Goal: Communication & Community: Answer question/provide support

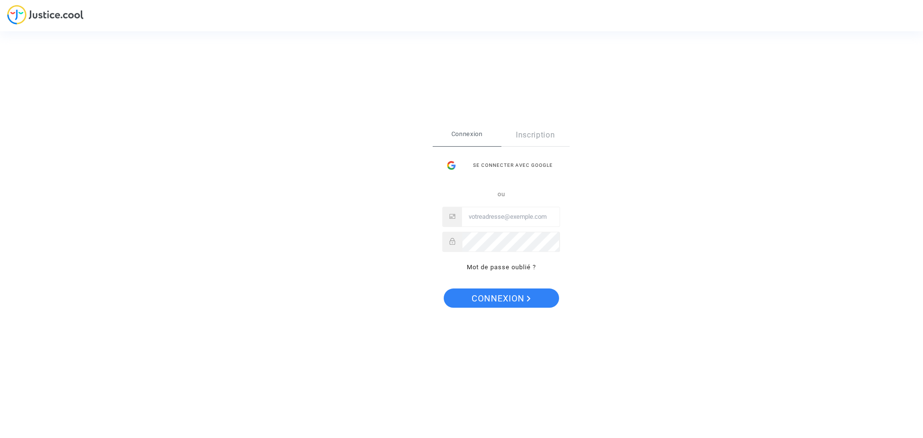
type input "[EMAIL_ADDRESS][DOMAIN_NAME]"
click at [492, 297] on span "Connexion" at bounding box center [501, 298] width 59 height 20
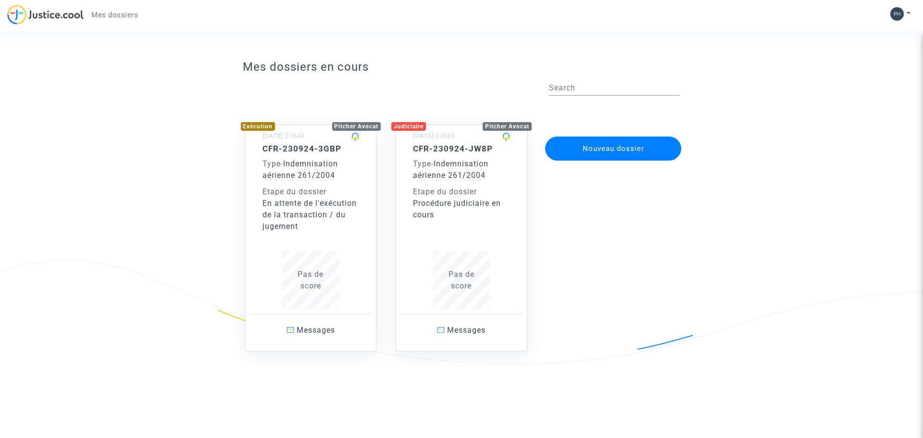
click at [120, 14] on span "Mes dossiers" at bounding box center [114, 15] width 47 height 9
click at [895, 17] on img at bounding box center [896, 13] width 13 height 13
click at [876, 33] on link "Mon profil" at bounding box center [873, 33] width 76 height 15
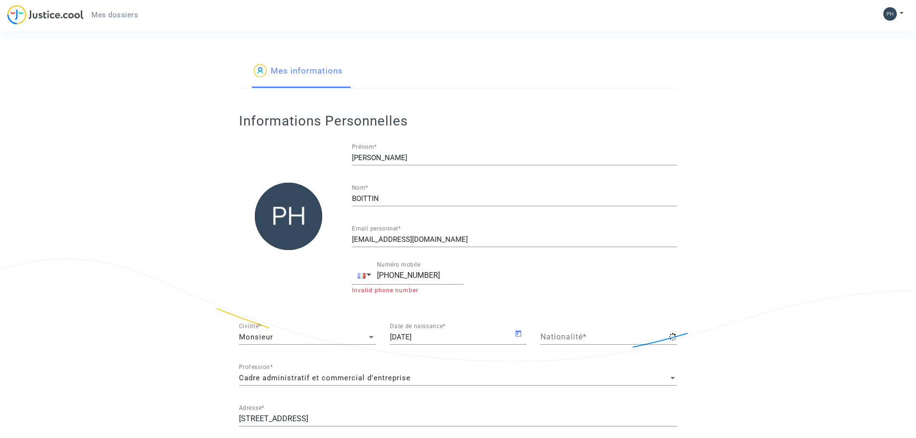
type input "française"
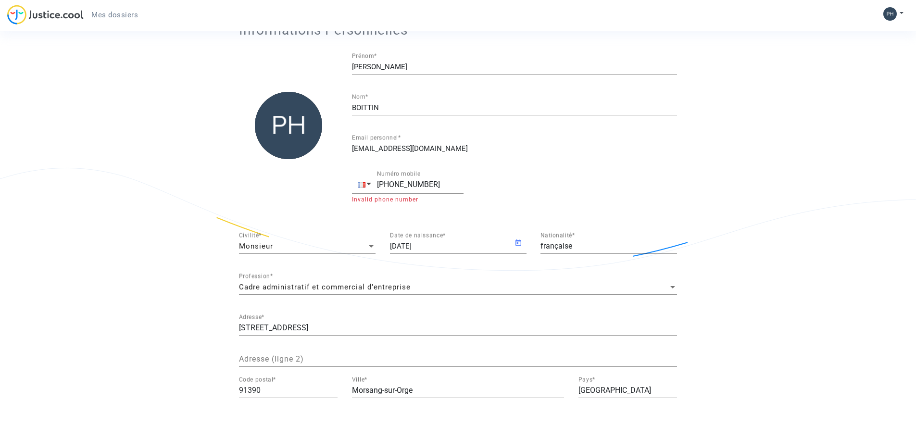
scroll to position [96, 0]
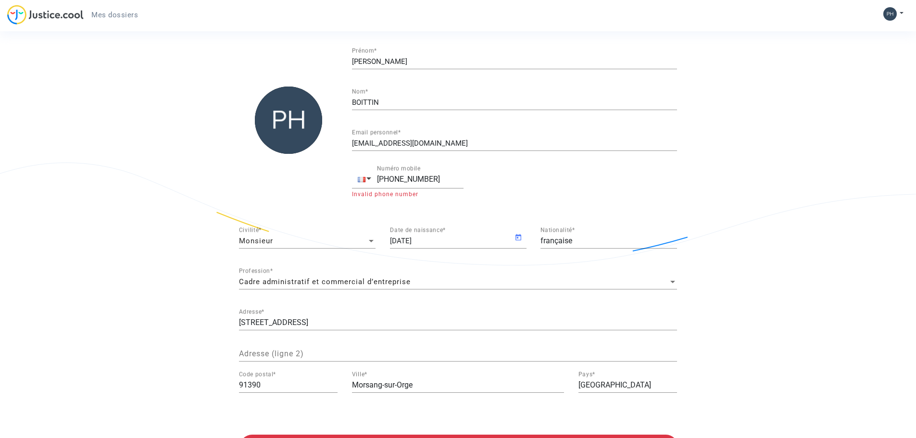
click at [673, 282] on div at bounding box center [672, 282] width 5 height 2
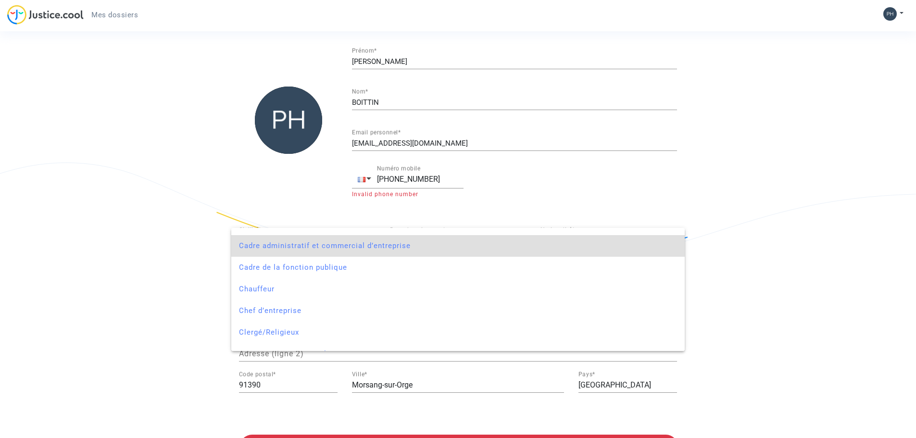
scroll to position [0, 0]
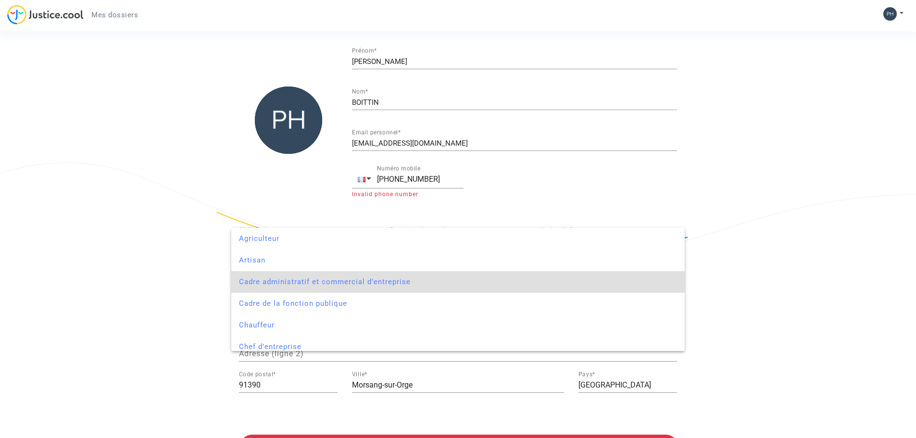
click at [860, 266] on div at bounding box center [458, 219] width 916 height 438
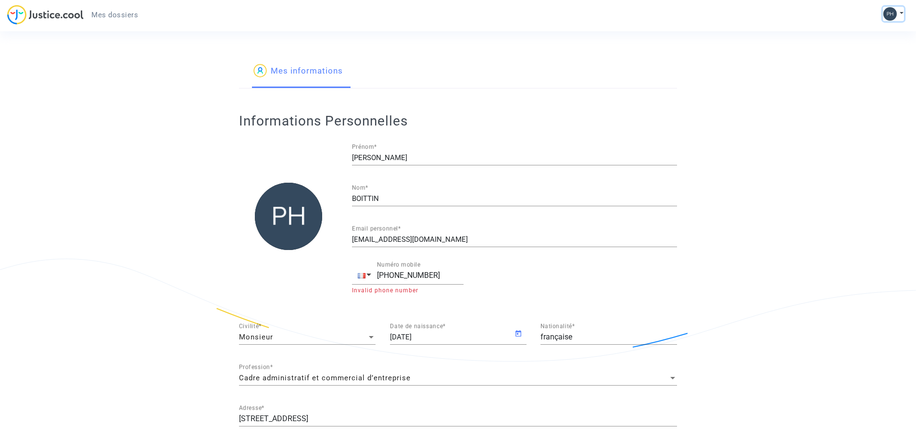
click at [902, 13] on button at bounding box center [893, 14] width 21 height 14
click at [871, 46] on link "Paramètres" at bounding box center [865, 49] width 76 height 15
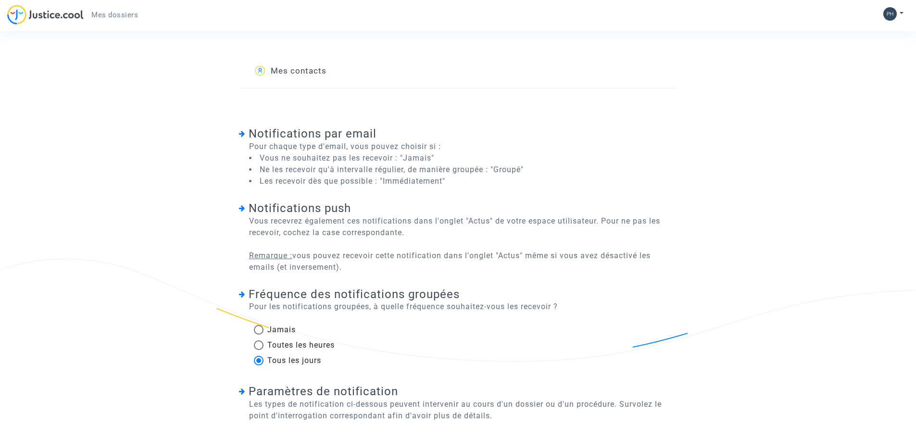
click at [313, 71] on link "Mes contacts" at bounding box center [289, 71] width 73 height 33
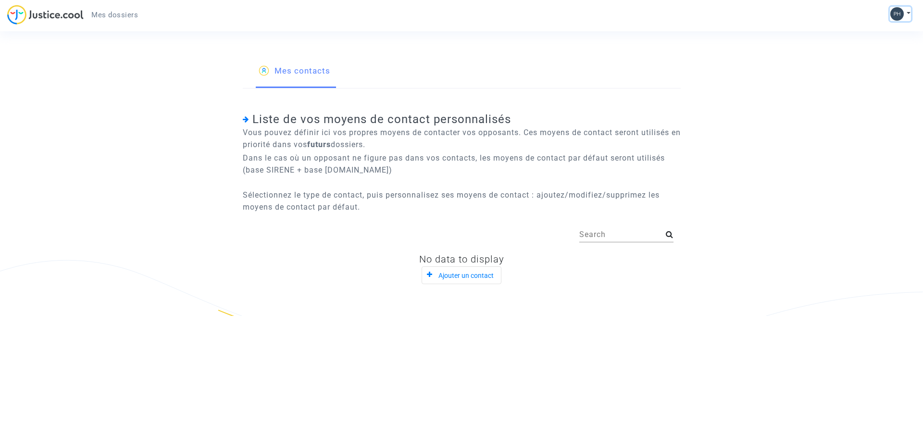
click at [902, 14] on img at bounding box center [896, 13] width 13 height 13
click at [870, 48] on link "Paramètres" at bounding box center [873, 49] width 76 height 15
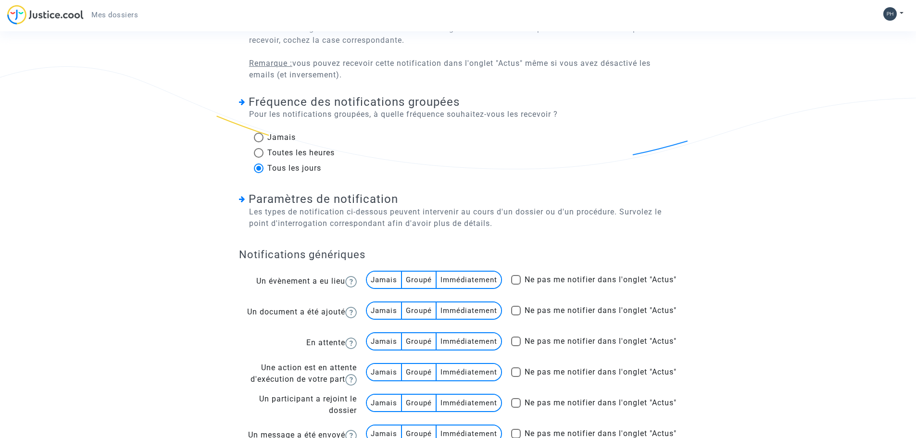
scroll to position [240, 0]
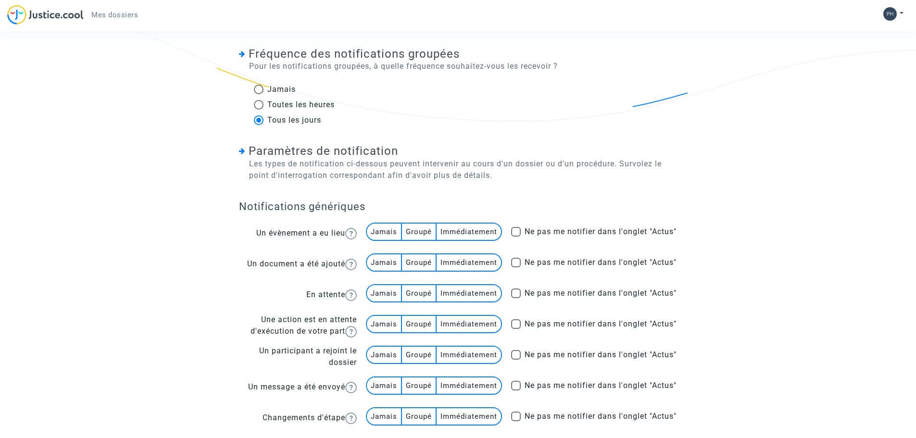
click at [416, 231] on multi-toggle-item "Groupé" at bounding box center [419, 232] width 35 height 16
click at [476, 229] on multi-toggle-item "Immédiatement" at bounding box center [469, 232] width 64 height 16
click at [470, 262] on multi-toggle-item "Immédiatement" at bounding box center [469, 262] width 64 height 16
click at [470, 292] on multi-toggle-item "Immédiatement" at bounding box center [469, 293] width 64 height 16
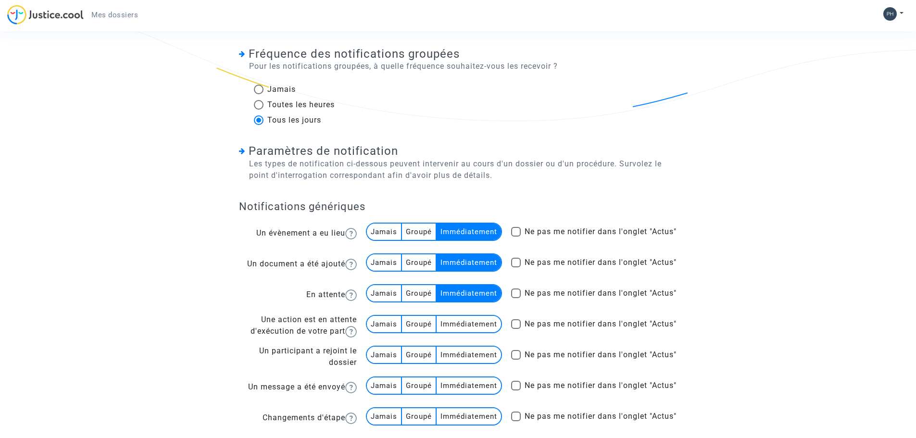
click at [469, 325] on multi-toggle-item "Immédiatement" at bounding box center [469, 324] width 64 height 16
click at [463, 363] on multi-toggle-item "Immédiatement" at bounding box center [469, 355] width 64 height 16
click at [468, 391] on multi-toggle-item "Immédiatement" at bounding box center [469, 385] width 64 height 16
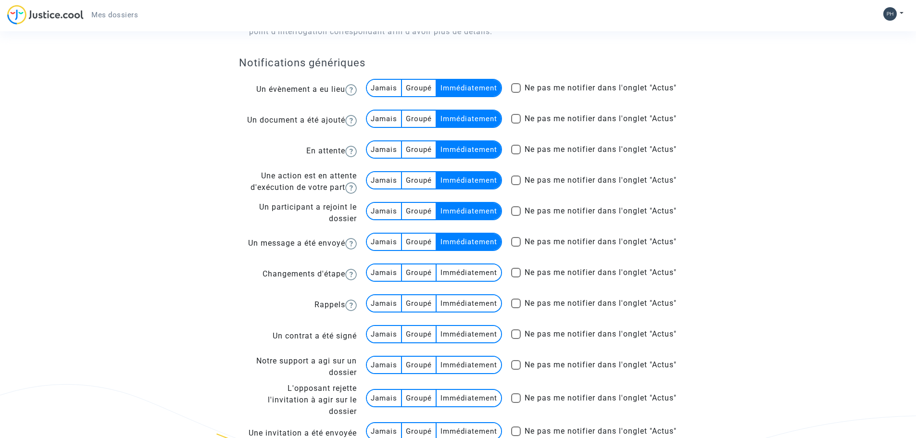
scroll to position [385, 0]
click at [468, 279] on multi-toggle-item "Immédiatement" at bounding box center [469, 272] width 64 height 16
click at [463, 310] on multi-toggle-item "Immédiatement" at bounding box center [469, 303] width 64 height 16
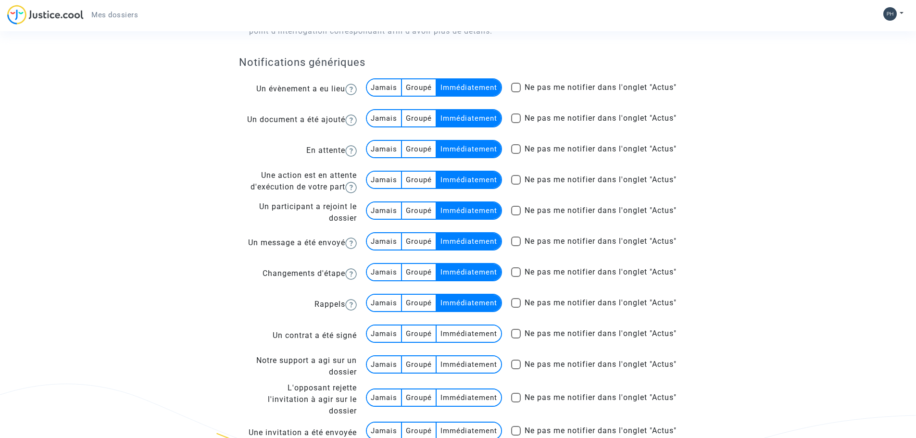
click at [463, 337] on multi-toggle-item "Immédiatement" at bounding box center [469, 333] width 64 height 16
click at [468, 366] on multi-toggle-item "Immédiatement" at bounding box center [469, 364] width 64 height 16
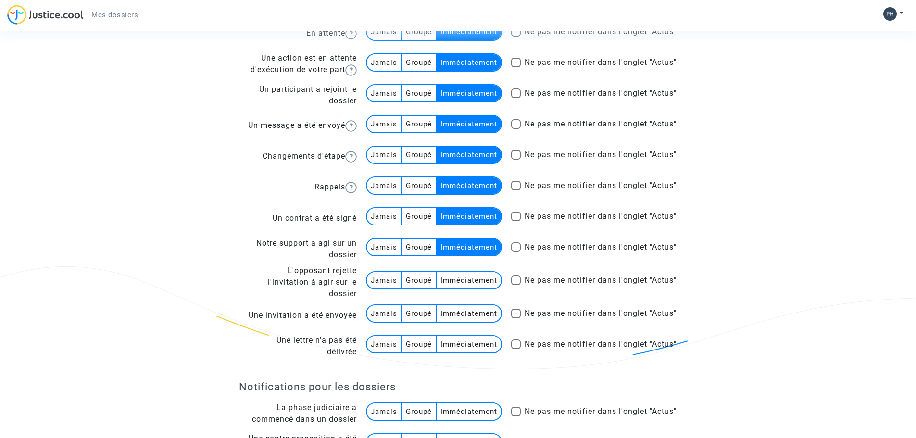
scroll to position [529, 0]
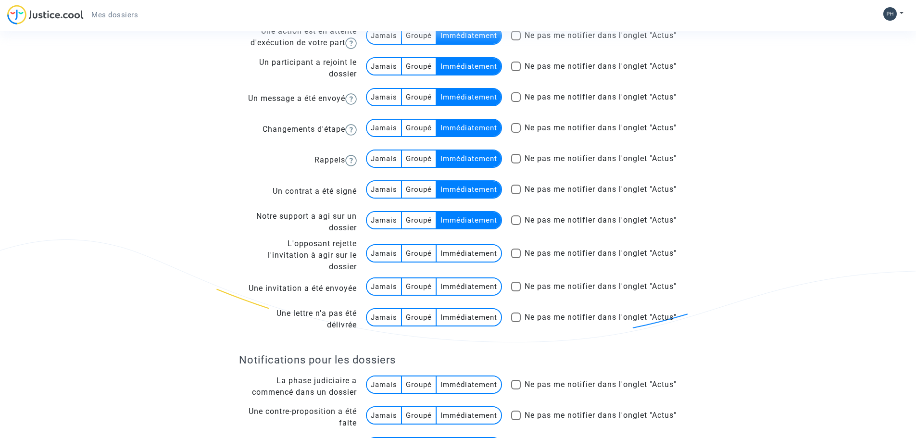
click at [467, 259] on multi-toggle-item "Immédiatement" at bounding box center [469, 253] width 64 height 16
click at [460, 294] on multi-toggle-item "Immédiatement" at bounding box center [469, 286] width 64 height 16
click at [455, 322] on multi-toggle-item "Immédiatement" at bounding box center [469, 317] width 64 height 16
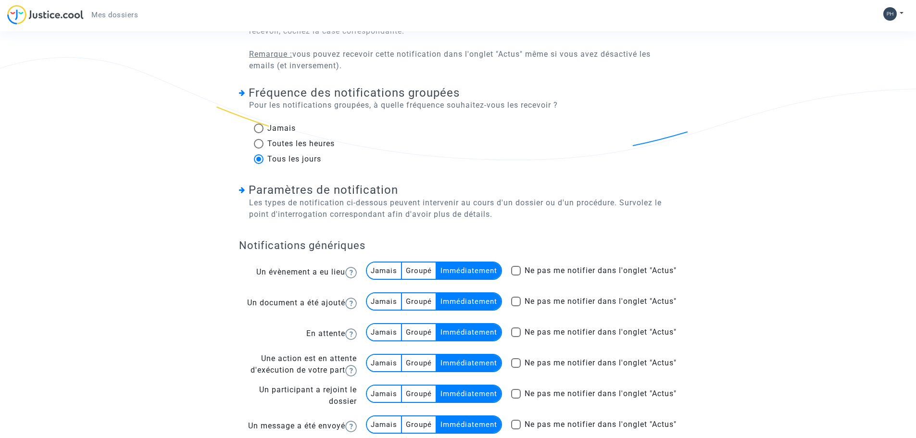
scroll to position [198, 0]
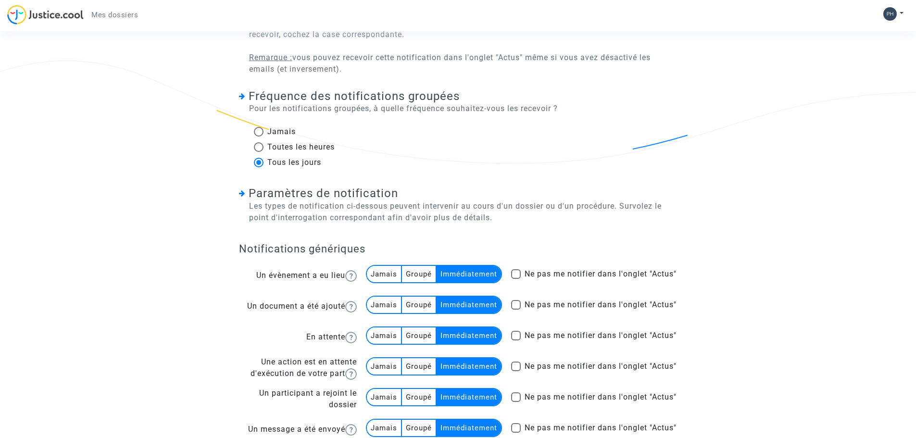
drag, startPoint x: 452, startPoint y: 274, endPoint x: 447, endPoint y: 296, distance: 22.6
click at [451, 279] on multi-toggle-item "Immédiatement" at bounding box center [469, 274] width 64 height 16
click at [446, 302] on multi-toggle-item "Immédiatement" at bounding box center [469, 305] width 64 height 16
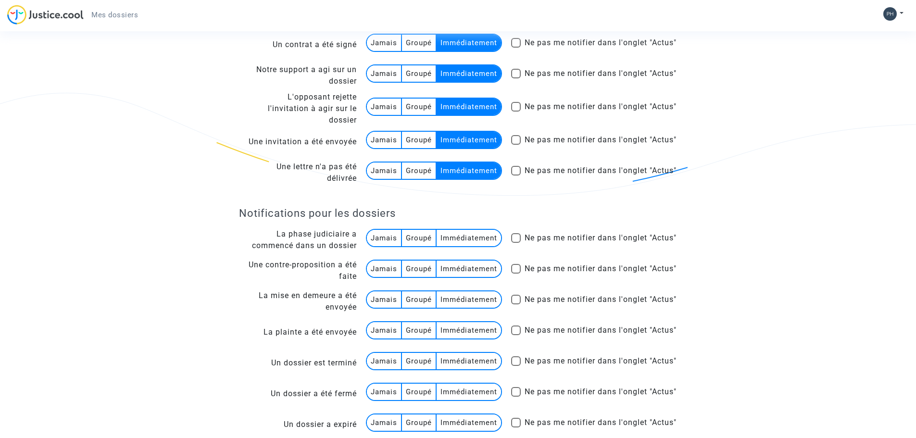
scroll to position [679, 0]
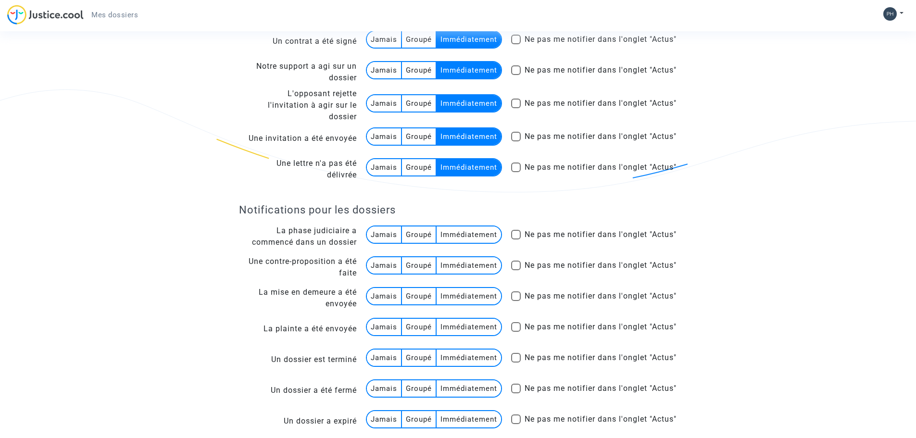
click at [477, 239] on multi-toggle-item "Immédiatement" at bounding box center [469, 234] width 64 height 16
click at [467, 271] on multi-toggle-item "Immédiatement" at bounding box center [469, 265] width 64 height 16
drag, startPoint x: 455, startPoint y: 300, endPoint x: 453, endPoint y: 316, distance: 16.0
click at [455, 302] on multi-toggle-item "Immédiatement" at bounding box center [469, 296] width 64 height 16
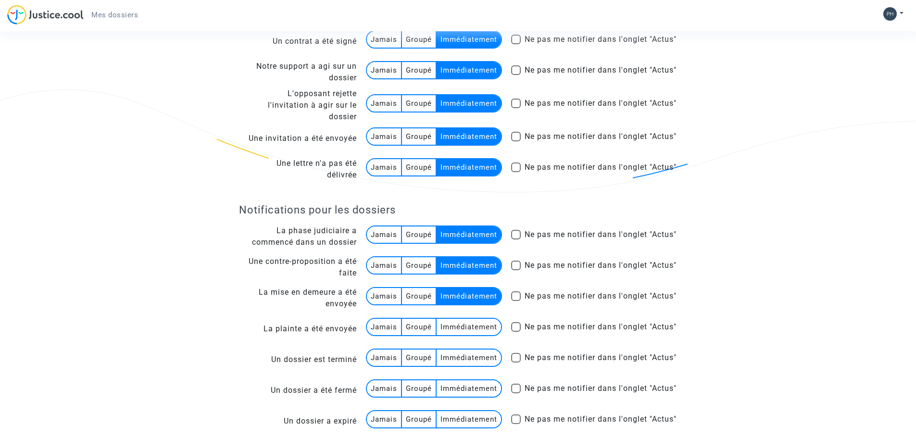
drag, startPoint x: 451, startPoint y: 331, endPoint x: 452, endPoint y: 337, distance: 6.3
click at [451, 332] on multi-toggle-item "Immédiatement" at bounding box center [469, 327] width 64 height 16
drag, startPoint x: 447, startPoint y: 360, endPoint x: 448, endPoint y: 367, distance: 7.8
click at [448, 366] on multi-toggle-item "Immédiatement" at bounding box center [469, 358] width 64 height 16
click at [449, 388] on multi-toggle-item "Immédiatement" at bounding box center [469, 388] width 64 height 16
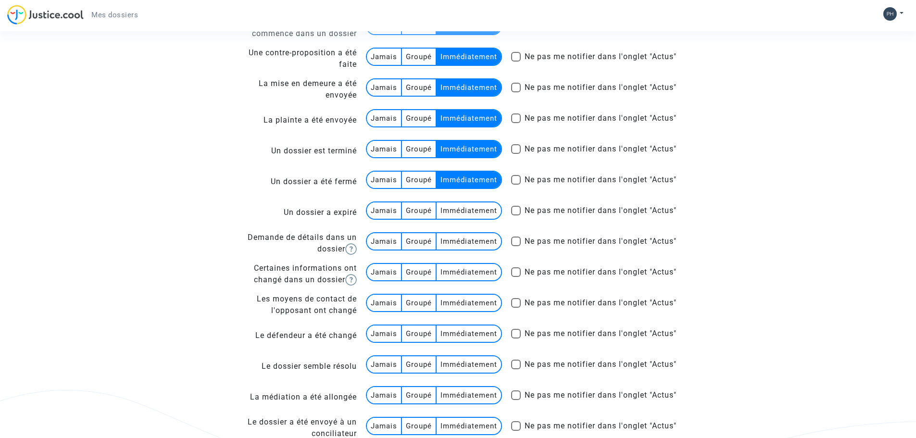
scroll to position [919, 0]
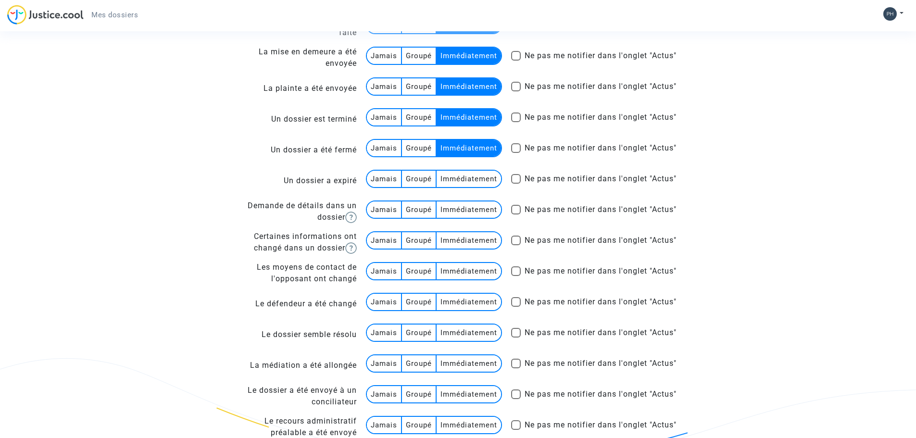
click at [470, 180] on multi-toggle-item "Immédiatement" at bounding box center [469, 179] width 64 height 16
click at [468, 213] on multi-toggle-item "Immédiatement" at bounding box center [469, 209] width 64 height 16
click at [464, 242] on multi-toggle-item "Immédiatement" at bounding box center [469, 240] width 64 height 16
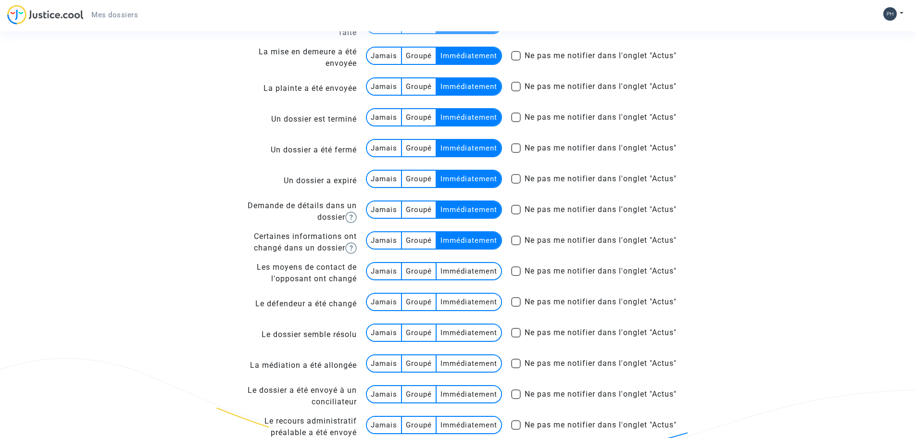
drag, startPoint x: 461, startPoint y: 272, endPoint x: 460, endPoint y: 288, distance: 16.4
click at [461, 275] on multi-toggle-item "Immédiatement" at bounding box center [469, 271] width 64 height 16
drag, startPoint x: 456, startPoint y: 306, endPoint x: 452, endPoint y: 325, distance: 19.5
click at [455, 310] on multi-toggle-item "Immédiatement" at bounding box center [469, 302] width 64 height 16
drag, startPoint x: 449, startPoint y: 334, endPoint x: 447, endPoint y: 351, distance: 17.4
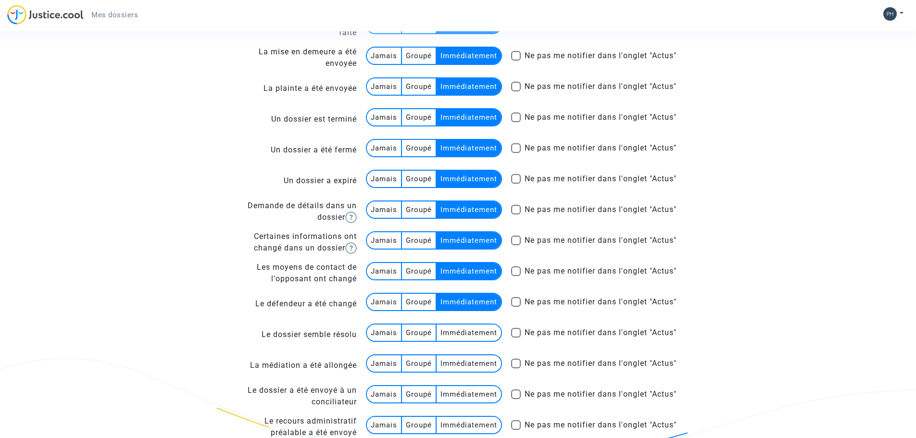
click at [448, 339] on multi-toggle-item "Immédiatement" at bounding box center [469, 333] width 64 height 16
drag, startPoint x: 440, startPoint y: 368, endPoint x: 437, endPoint y: 384, distance: 15.9
click at [438, 372] on multi-toggle-item "Immédiatement" at bounding box center [469, 363] width 64 height 16
click at [438, 402] on multi-toggle-item "Immédiatement" at bounding box center [469, 394] width 64 height 16
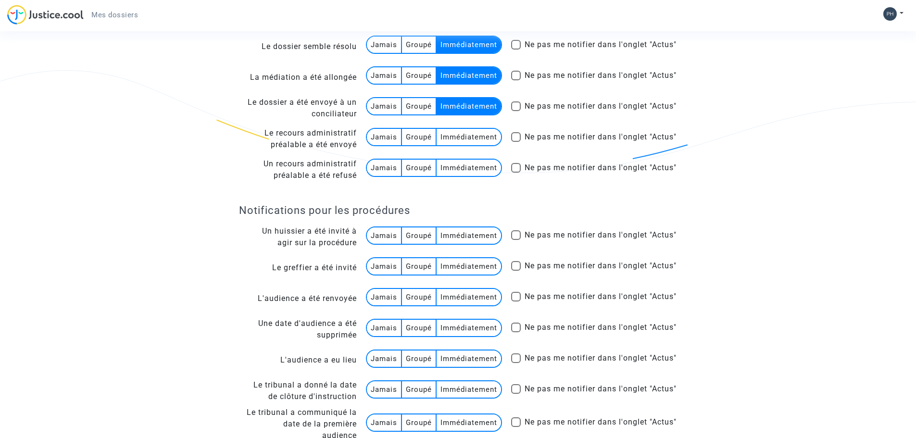
scroll to position [1208, 0]
click at [480, 143] on multi-toggle-item "Immédiatement" at bounding box center [469, 136] width 64 height 16
click at [474, 172] on multi-toggle-item "Immédiatement" at bounding box center [469, 167] width 64 height 16
click at [465, 237] on multi-toggle-item "Immédiatement" at bounding box center [469, 235] width 64 height 16
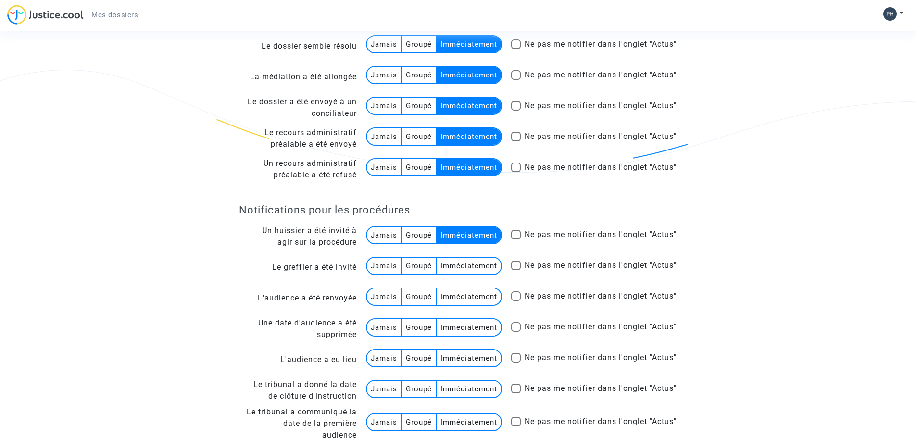
click at [455, 272] on multi-toggle-item "Immédiatement" at bounding box center [469, 266] width 64 height 16
click at [457, 303] on multi-toggle-item "Immédiatement" at bounding box center [469, 296] width 64 height 16
drag, startPoint x: 451, startPoint y: 333, endPoint x: 450, endPoint y: 348, distance: 15.4
click at [451, 335] on multi-toggle-item "Immédiatement" at bounding box center [469, 327] width 64 height 16
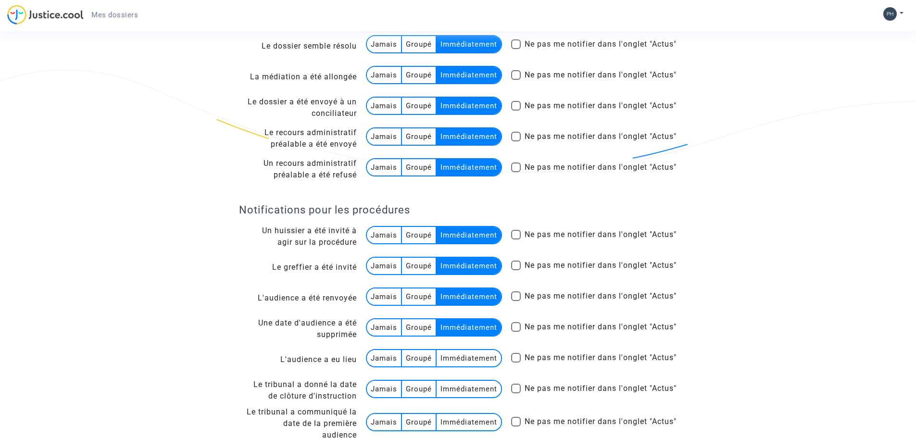
drag, startPoint x: 445, startPoint y: 363, endPoint x: 443, endPoint y: 377, distance: 14.1
click at [445, 366] on multi-toggle-item "Immédiatement" at bounding box center [469, 358] width 64 height 16
drag, startPoint x: 438, startPoint y: 390, endPoint x: 454, endPoint y: 384, distance: 17.5
click at [438, 390] on multi-toggle-item "Immédiatement" at bounding box center [469, 389] width 64 height 16
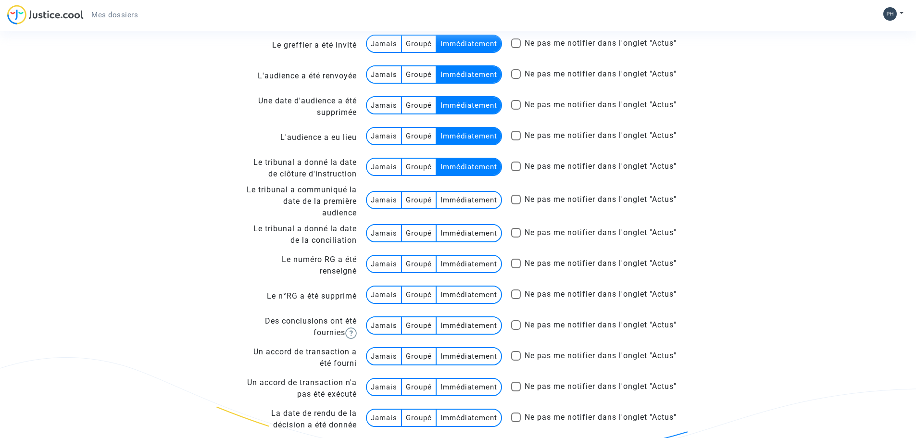
scroll to position [1448, 0]
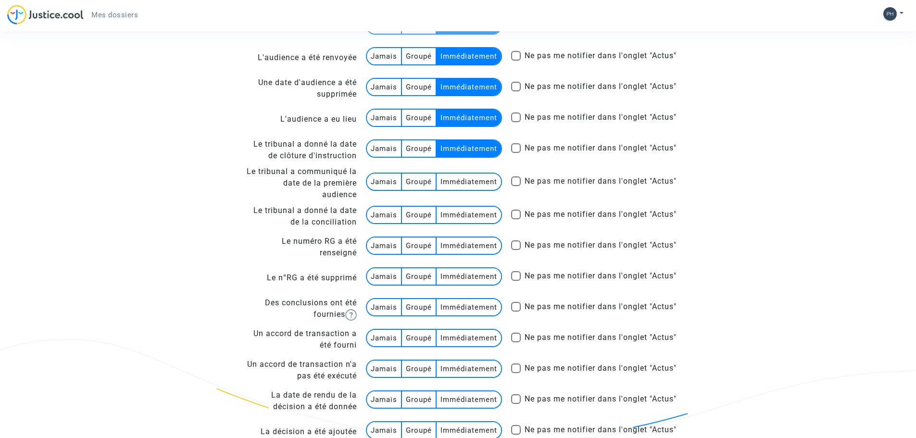
click at [467, 190] on multi-toggle-item "Immédiatement" at bounding box center [469, 182] width 64 height 16
click at [468, 214] on multi-toggle-item "Immédiatement" at bounding box center [469, 215] width 64 height 16
drag, startPoint x: 463, startPoint y: 245, endPoint x: 460, endPoint y: 269, distance: 24.2
click at [463, 250] on multi-toggle-item "Immédiatement" at bounding box center [469, 246] width 64 height 16
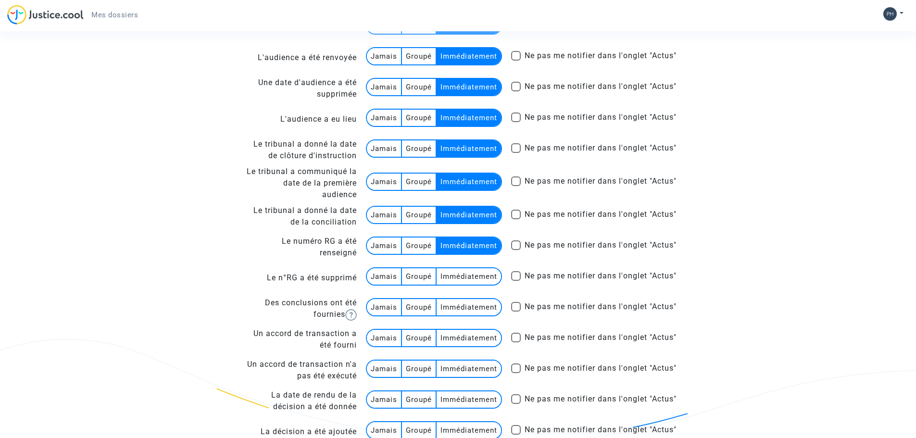
drag, startPoint x: 459, startPoint y: 282, endPoint x: 456, endPoint y: 297, distance: 15.7
click at [459, 285] on multi-toggle-item "Immédiatement" at bounding box center [469, 276] width 64 height 16
drag, startPoint x: 450, startPoint y: 307, endPoint x: 451, endPoint y: 325, distance: 17.8
click at [450, 311] on multi-toggle-item "Immédiatement" at bounding box center [469, 307] width 64 height 16
click at [449, 345] on multi-toggle-item "Immédiatement" at bounding box center [469, 338] width 64 height 16
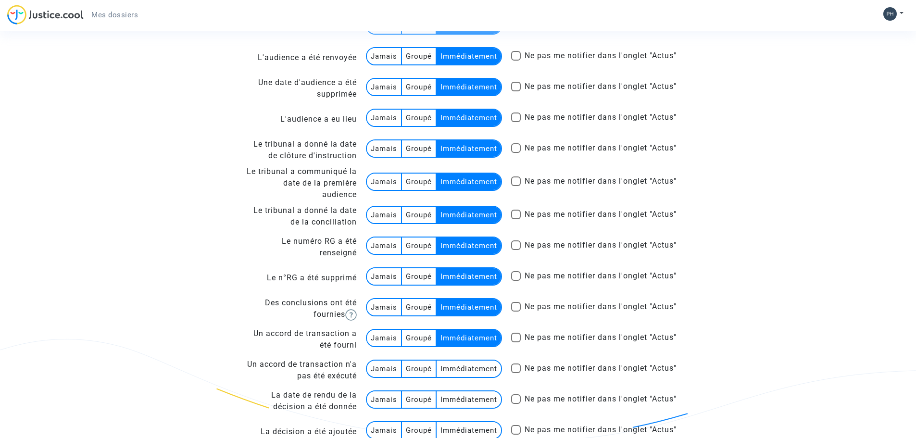
drag, startPoint x: 450, startPoint y: 374, endPoint x: 447, endPoint y: 391, distance: 18.0
click at [450, 377] on multi-toggle-item "Immédiatement" at bounding box center [469, 369] width 64 height 16
click at [441, 405] on multi-toggle-item "Immédiatement" at bounding box center [469, 399] width 64 height 16
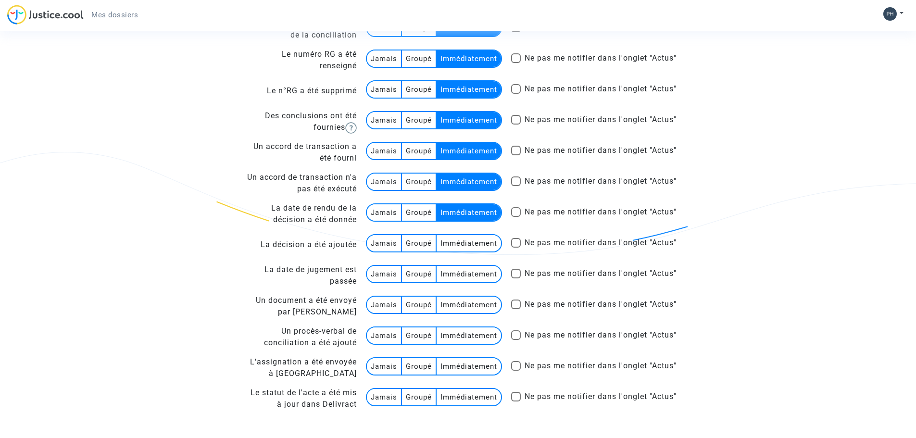
scroll to position [1640, 0]
drag, startPoint x: 470, startPoint y: 246, endPoint x: 472, endPoint y: 269, distance: 23.6
click at [471, 247] on multi-toggle-item "Immédiatement" at bounding box center [469, 243] width 64 height 16
drag, startPoint x: 472, startPoint y: 271, endPoint x: 465, endPoint y: 300, distance: 29.5
click at [472, 272] on multi-toggle-item "Immédiatement" at bounding box center [469, 274] width 64 height 16
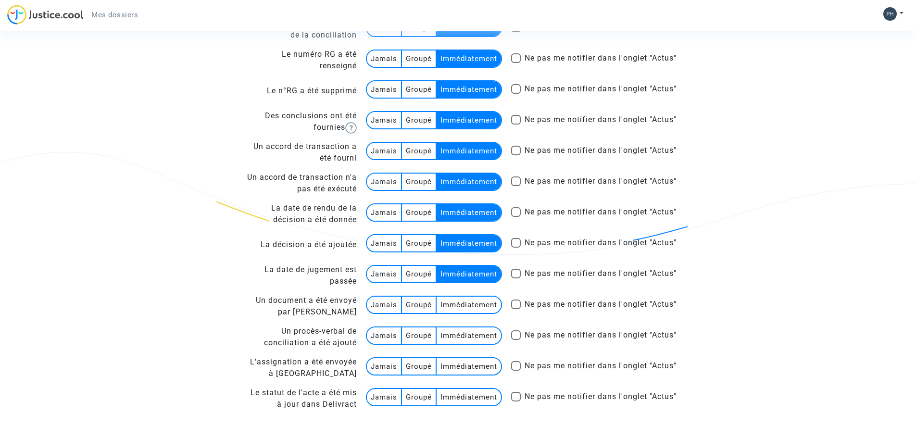
drag, startPoint x: 464, startPoint y: 306, endPoint x: 461, endPoint y: 326, distance: 20.0
click at [464, 307] on multi-toggle-item "Immédiatement" at bounding box center [469, 305] width 64 height 16
drag, startPoint x: 460, startPoint y: 330, endPoint x: 457, endPoint y: 354, distance: 24.3
click at [460, 339] on multi-toggle-item "Immédiatement" at bounding box center [469, 335] width 64 height 16
drag, startPoint x: 452, startPoint y: 370, endPoint x: 450, endPoint y: 387, distance: 16.9
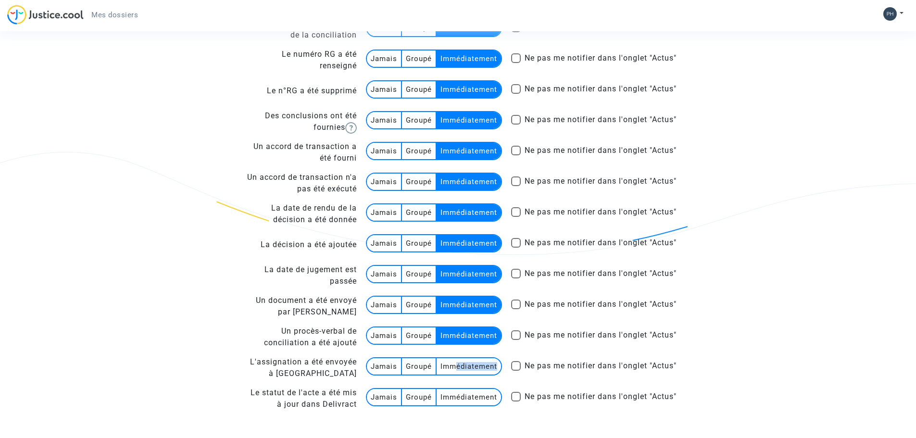
click at [450, 387] on table "Un huissier a été invité à agir sur la procédure Jamais Groupé Immédiatement Ne…" at bounding box center [458, 104] width 438 height 620
click at [450, 394] on multi-toggle-item "Immédiatement" at bounding box center [469, 397] width 64 height 16
click at [456, 370] on multi-toggle-item "Immédiatement" at bounding box center [469, 366] width 64 height 16
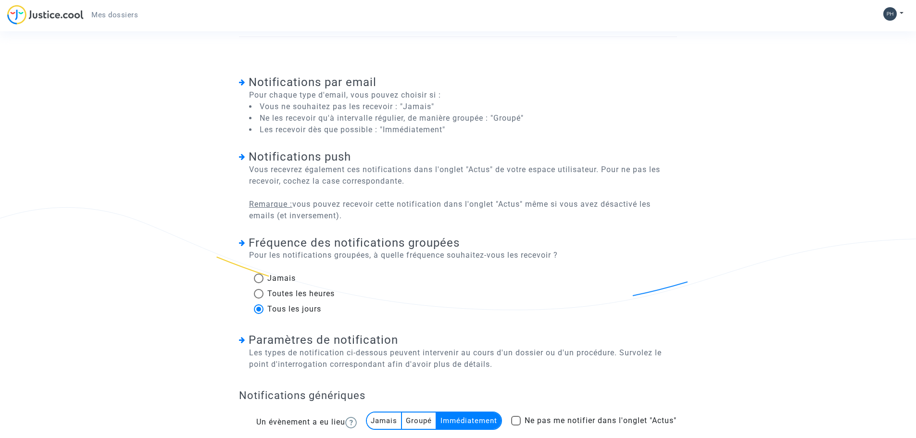
scroll to position [0, 0]
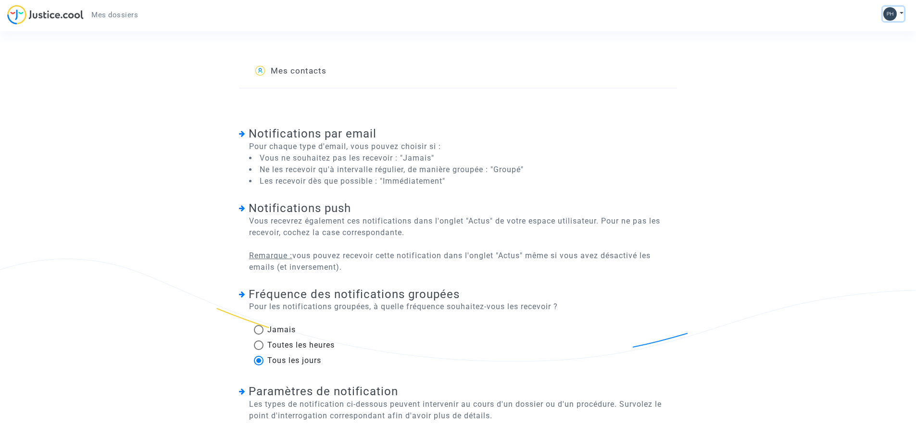
click at [888, 13] on img at bounding box center [889, 13] width 13 height 13
click at [855, 32] on link "Mon profil" at bounding box center [865, 33] width 76 height 15
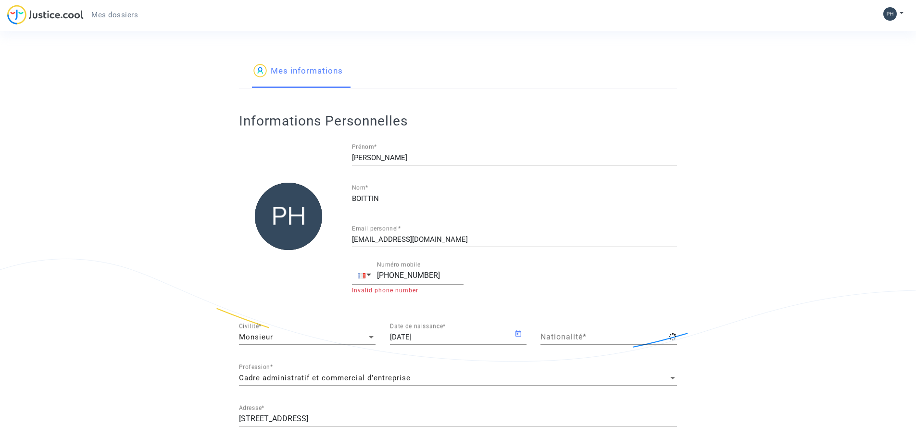
type input "française"
click at [302, 69] on link "Mes informations" at bounding box center [297, 71] width 89 height 33
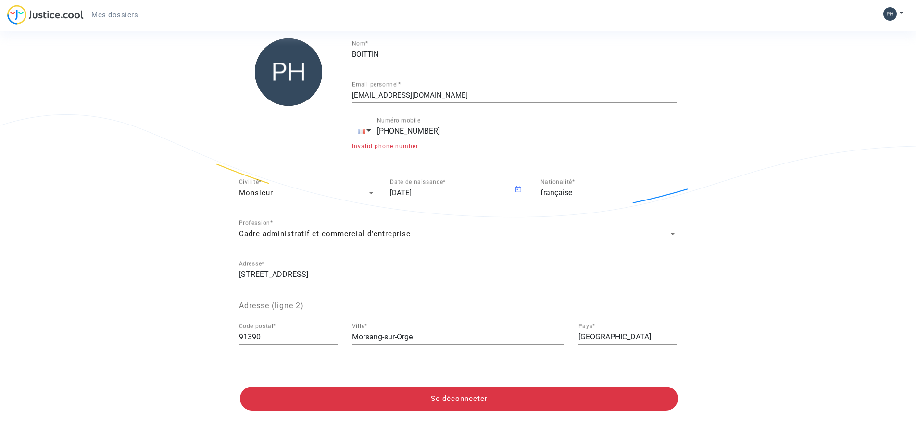
scroll to position [146, 0]
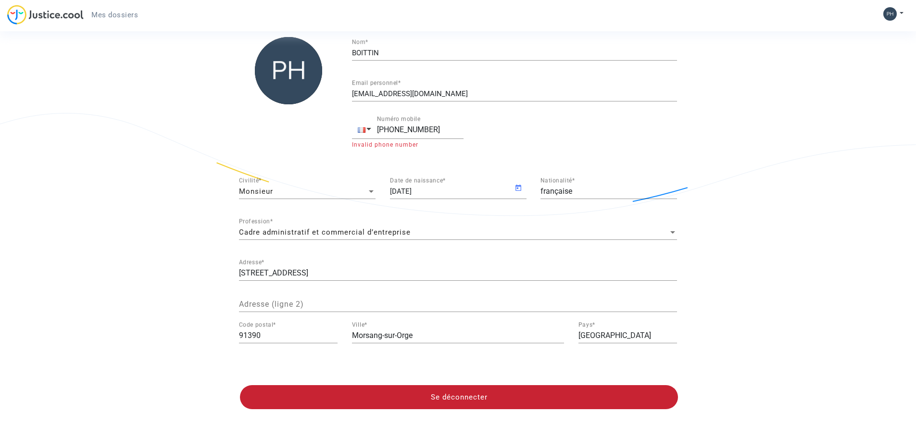
click at [463, 396] on button "Se déconnecter" at bounding box center [459, 397] width 438 height 24
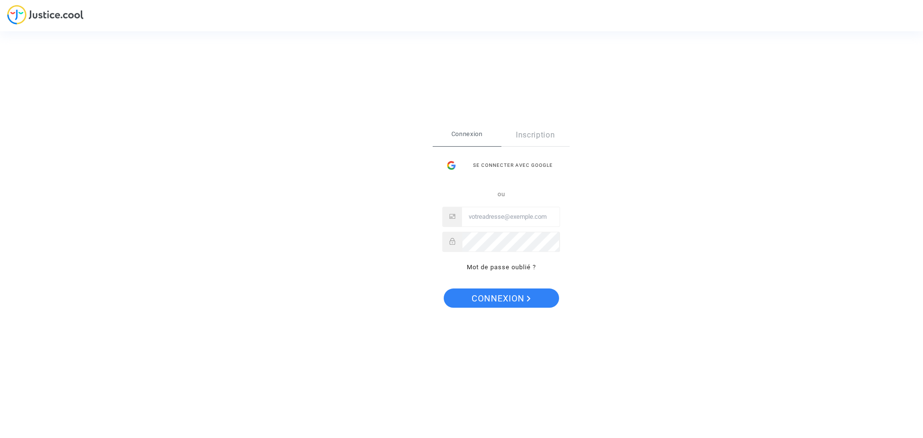
type input "philippe.boittin66@orange.fr"
click at [504, 266] on link "Mot de passe oublié ?" at bounding box center [501, 266] width 69 height 7
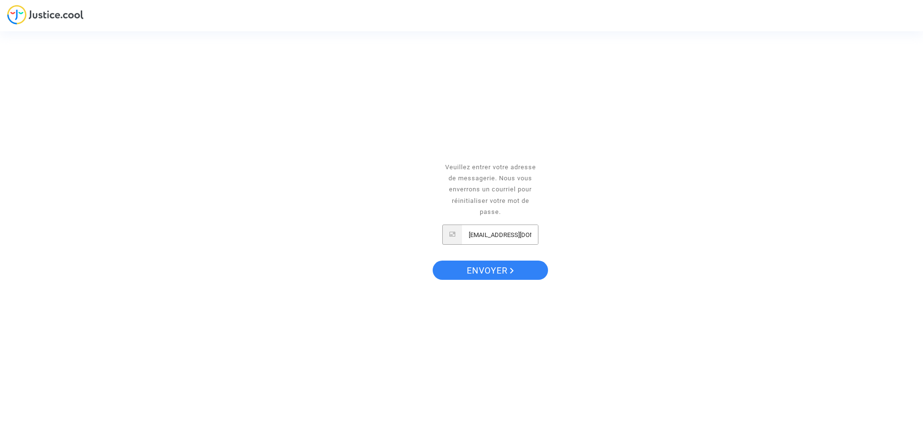
click at [490, 235] on input "philippe.boittin66@orange.fr" at bounding box center [500, 234] width 76 height 19
click at [469, 269] on span "Envoyer" at bounding box center [490, 271] width 47 height 20
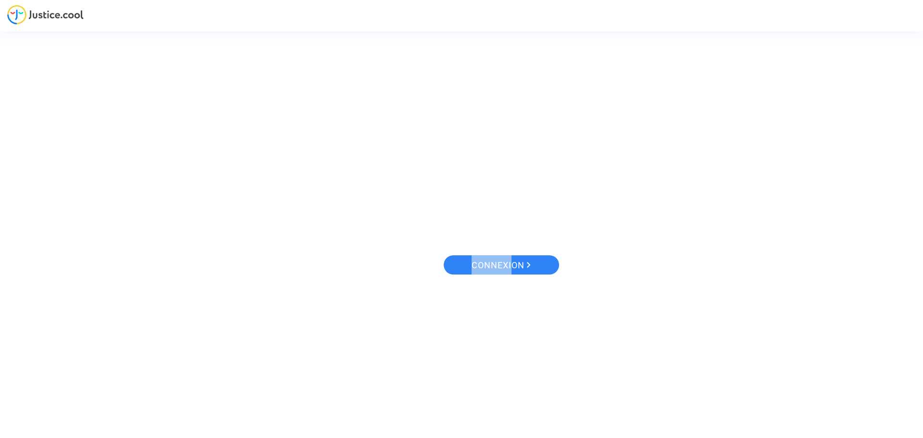
click at [469, 269] on div "Se connecter Connexion Inscription Se connecter avec Google ou philippe.boittin…" at bounding box center [501, 219] width 137 height 123
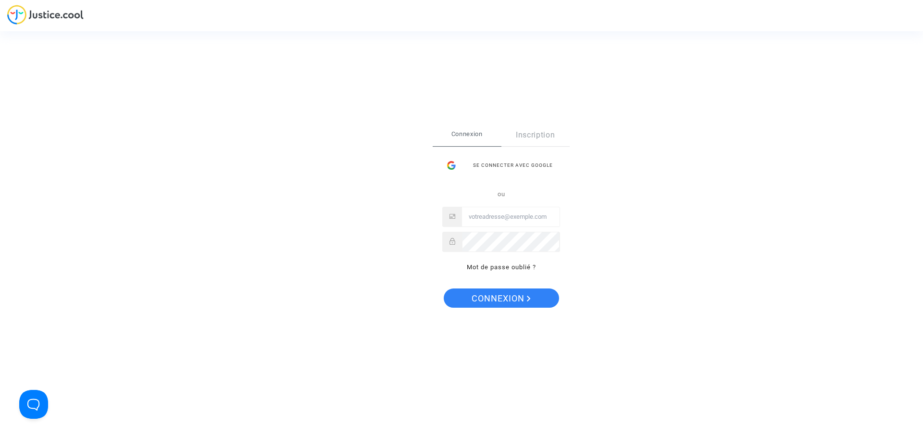
type input "[EMAIL_ADDRESS][DOMAIN_NAME]"
click at [506, 298] on span "Connexion" at bounding box center [501, 298] width 59 height 20
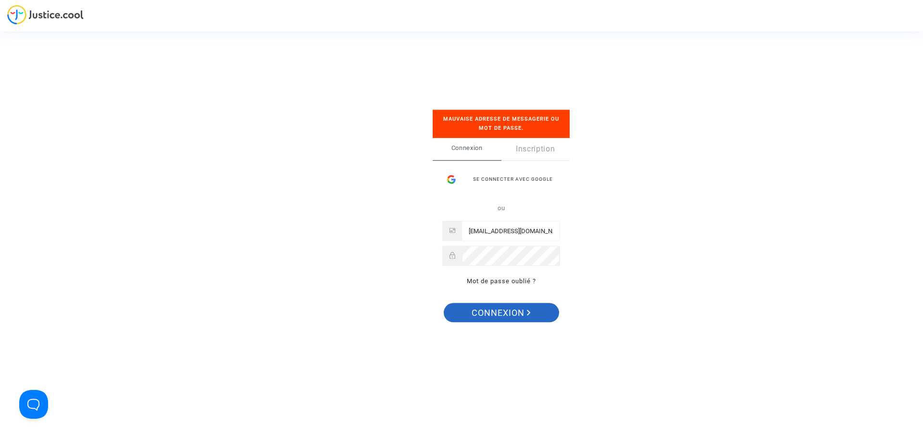
click at [528, 310] on icon "Connexion" at bounding box center [529, 313] width 4 height 6
click at [466, 309] on button "Connexion" at bounding box center [501, 312] width 115 height 19
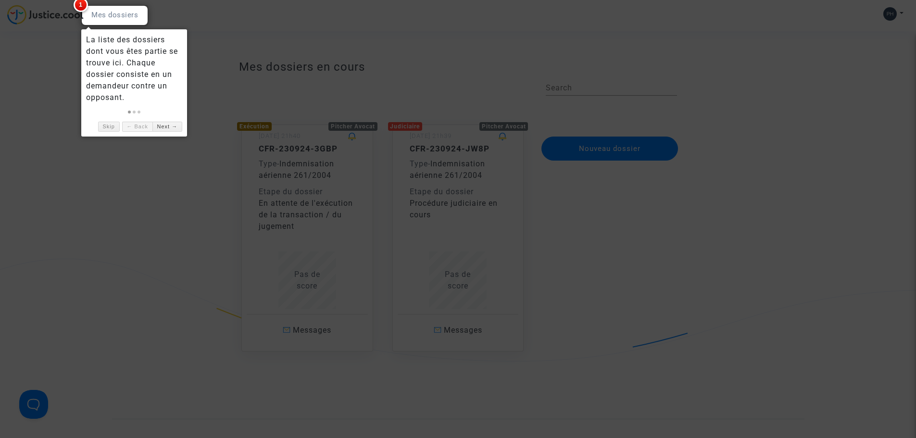
click at [118, 13] on div at bounding box center [114, 15] width 67 height 20
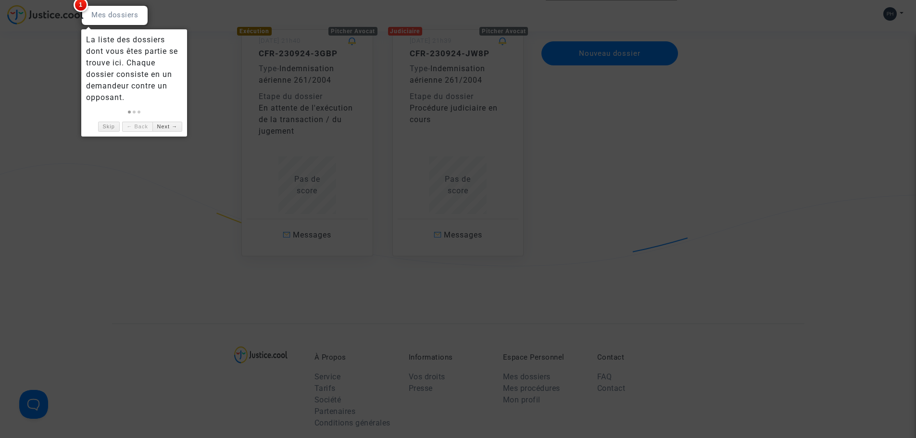
scroll to position [96, 0]
click at [164, 124] on link "Next →" at bounding box center [167, 127] width 30 height 10
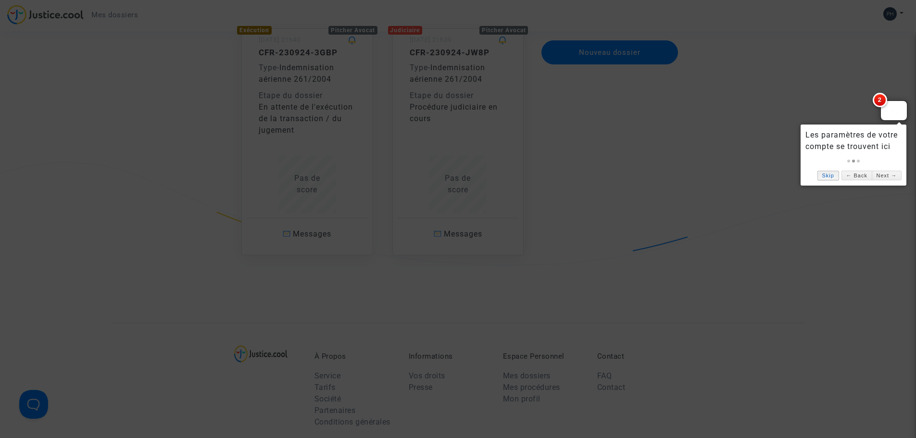
click at [827, 176] on link "Skip" at bounding box center [828, 176] width 22 height 10
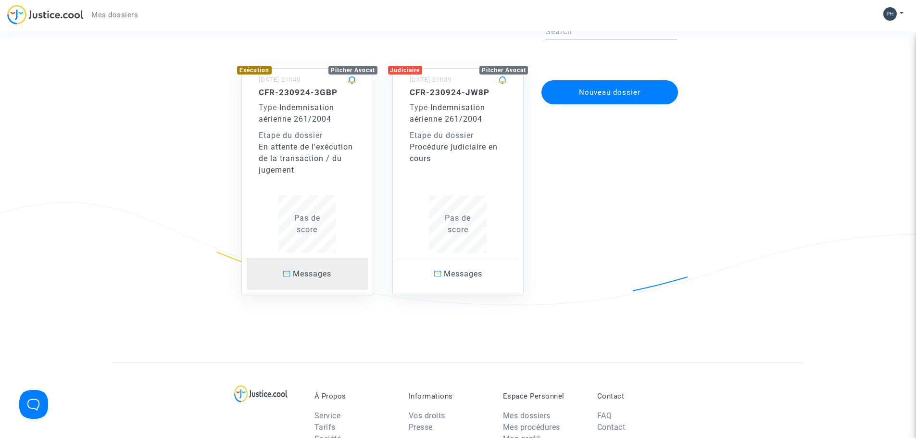
scroll to position [0, 0]
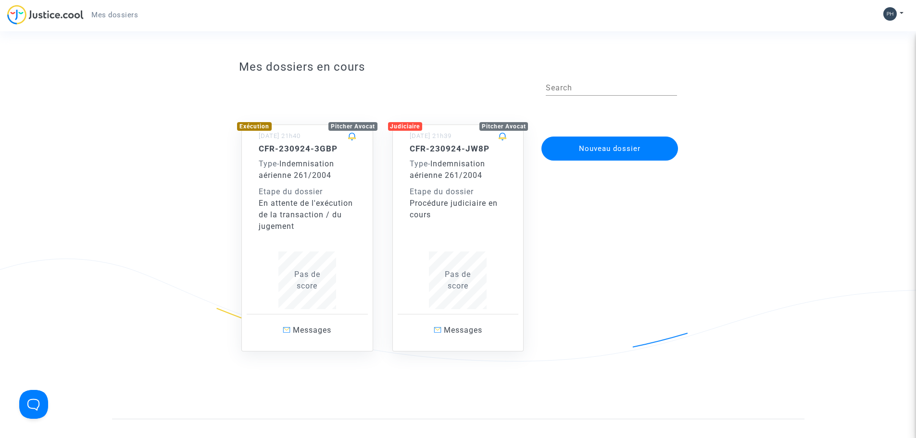
click at [319, 173] on span "Indemnisation aérienne 261/2004" at bounding box center [296, 169] width 75 height 21
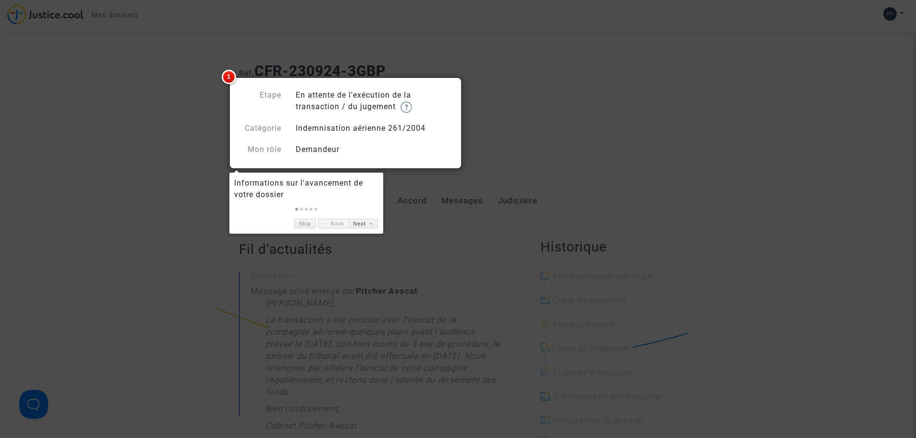
click at [439, 232] on div at bounding box center [458, 219] width 916 height 438
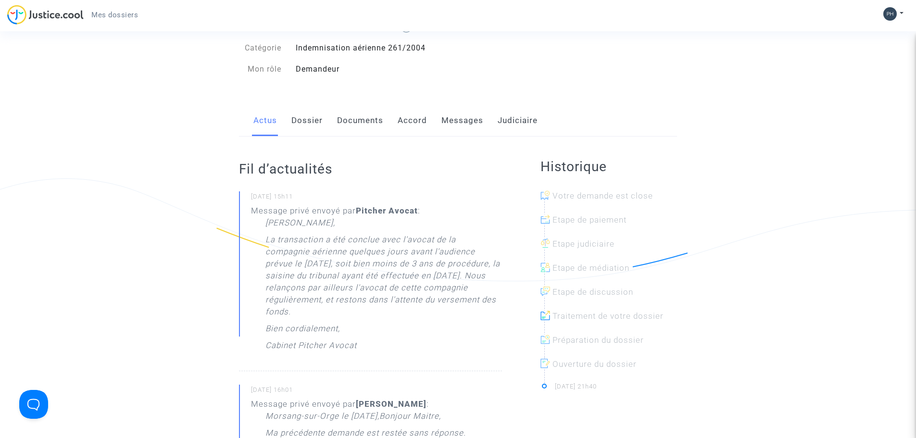
scroll to position [144, 0]
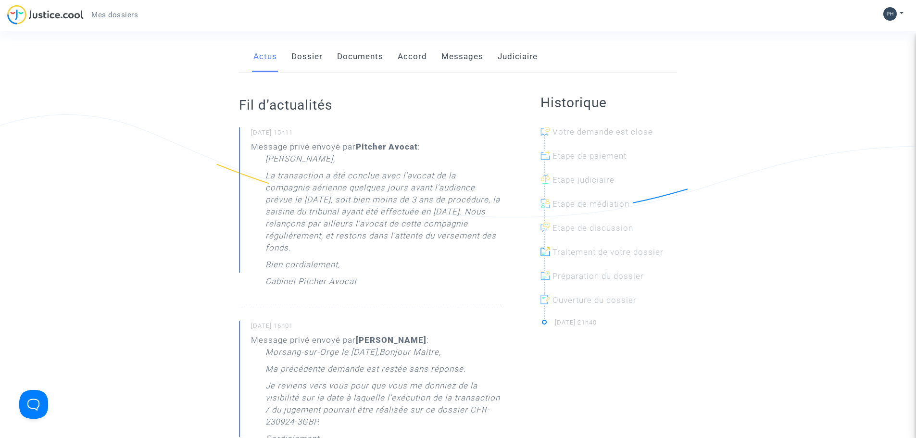
click at [116, 16] on span "Mes dossiers" at bounding box center [114, 15] width 47 height 9
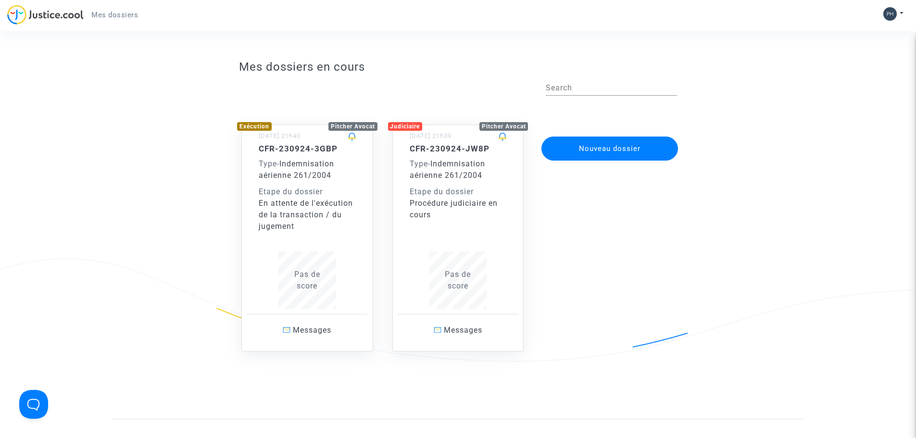
click at [430, 162] on span "Type -" at bounding box center [420, 163] width 21 height 9
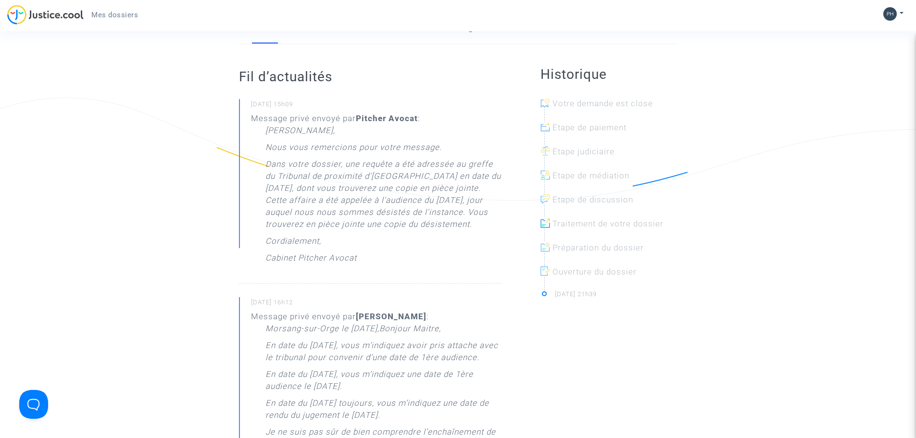
scroll to position [144, 0]
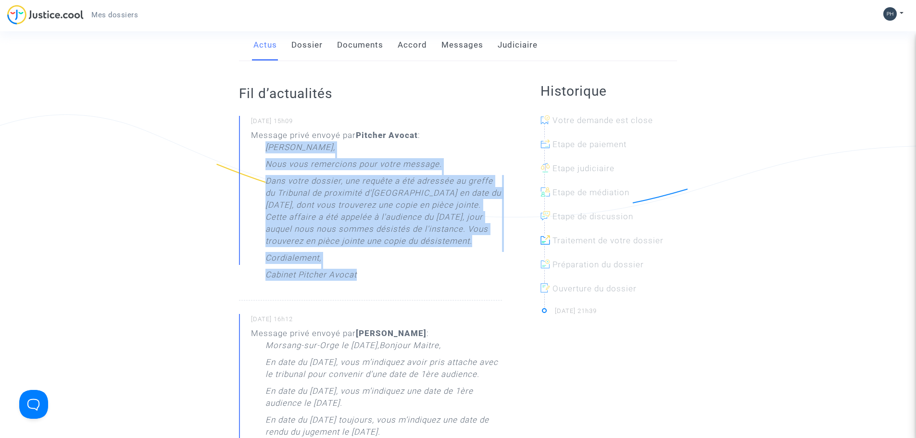
drag, startPoint x: 266, startPoint y: 144, endPoint x: 391, endPoint y: 283, distance: 186.5
click at [391, 283] on div "Cher Monsieur, Nous vous remercions pour votre message. Dans votre dossier, une…" at bounding box center [383, 213] width 237 height 144
copy div "Cher Monsieur, Nous vous remercions pour votre message. Dans votre dossier, une…"
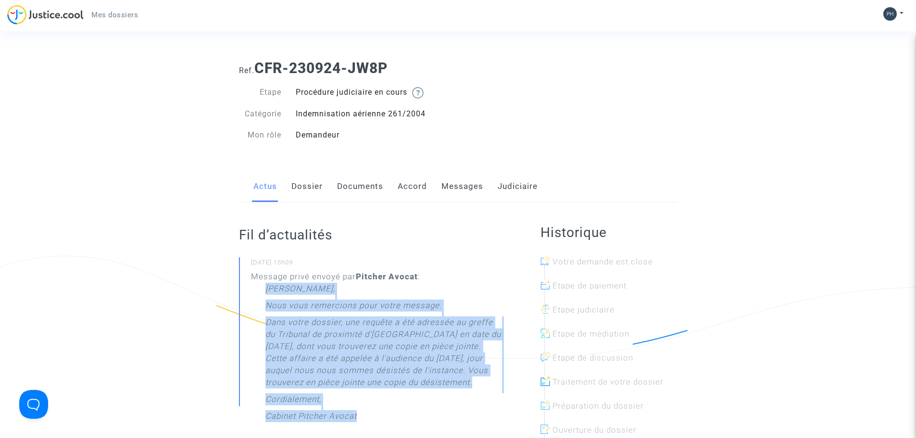
scroll to position [0, 0]
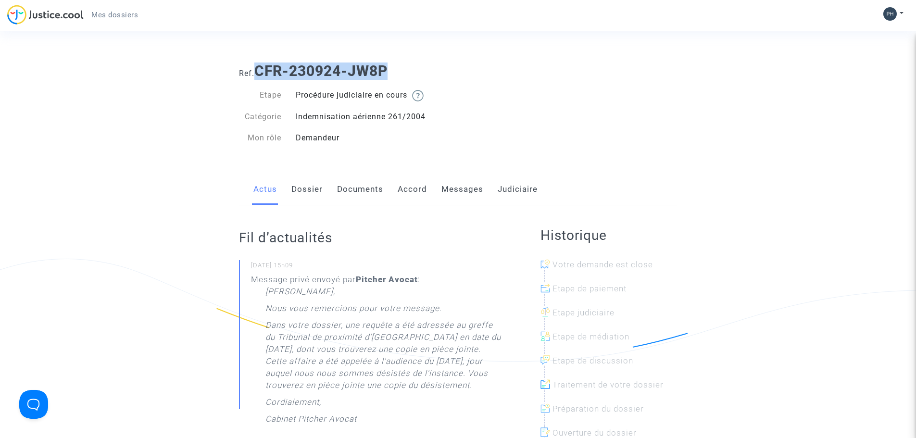
drag, startPoint x: 258, startPoint y: 71, endPoint x: 388, endPoint y: 78, distance: 130.0
click at [388, 78] on b "CFR-230924-JW8P" at bounding box center [320, 71] width 133 height 17
copy b "CFR-230924-JW8P"
drag, startPoint x: 296, startPoint y: 115, endPoint x: 426, endPoint y: 113, distance: 129.8
click at [426, 113] on div "Indemnisation aérienne 261/2004" at bounding box center [373, 117] width 170 height 12
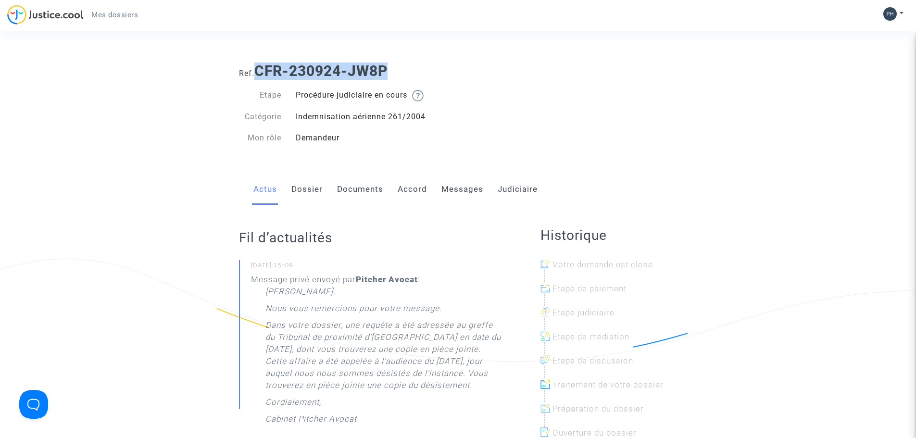
copy div "Indemnisation aérienne 261/2004"
click at [470, 188] on link "Messages" at bounding box center [462, 190] width 42 height 32
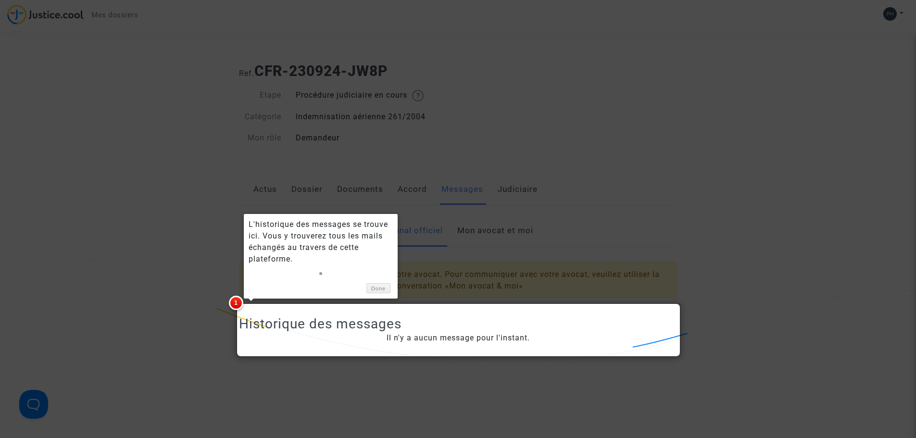
click at [388, 172] on div at bounding box center [458, 219] width 916 height 438
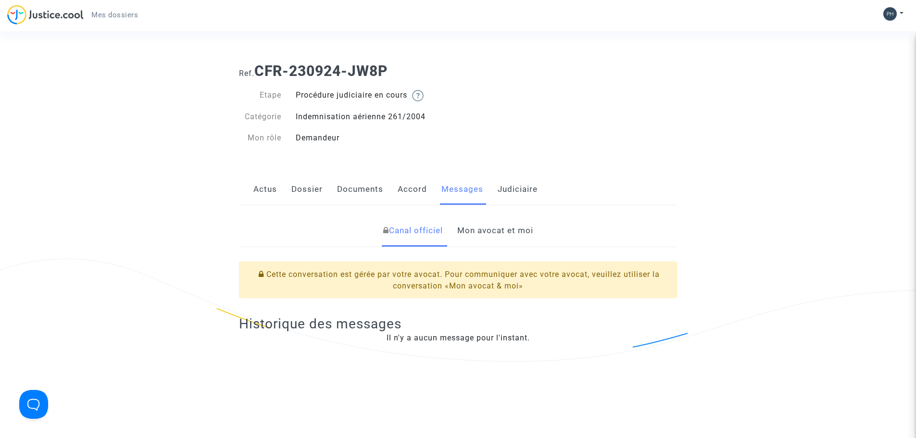
click at [489, 229] on link "Mon avocat et moi" at bounding box center [495, 231] width 76 height 32
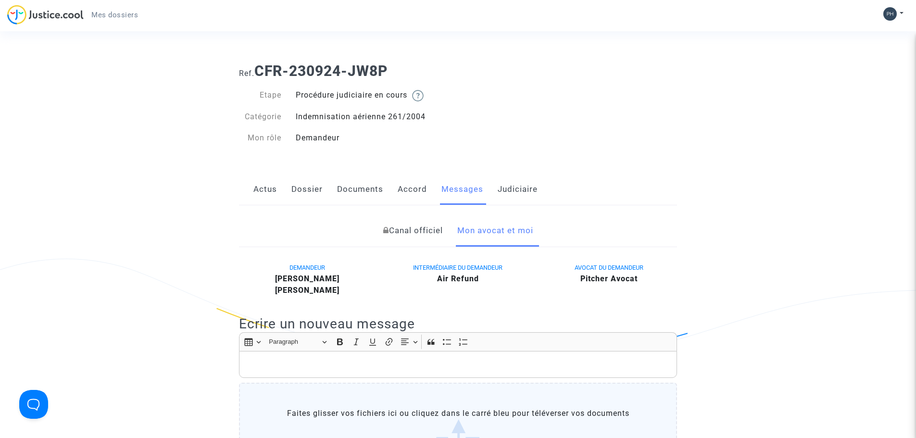
scroll to position [48, 0]
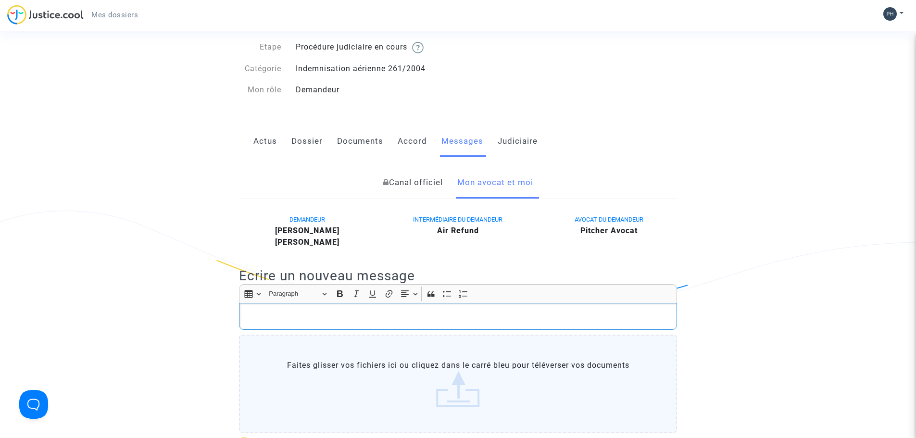
click at [256, 311] on p "Rich Text Editor, main" at bounding box center [458, 317] width 428 height 12
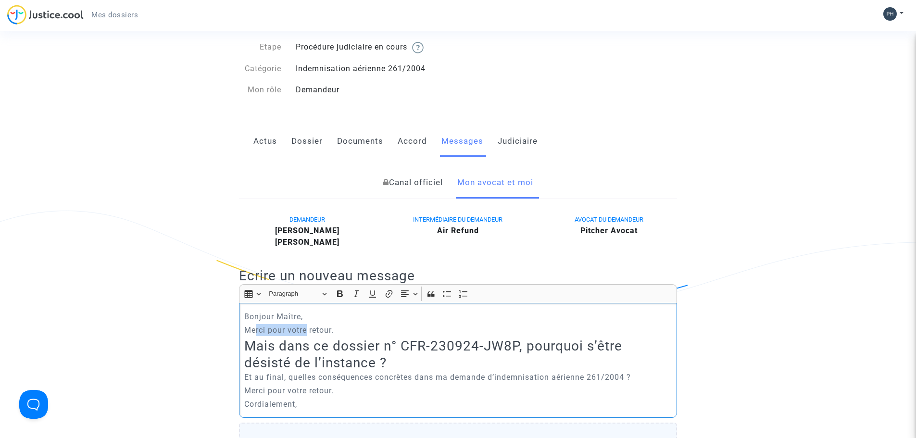
drag, startPoint x: 257, startPoint y: 330, endPoint x: 307, endPoint y: 335, distance: 49.7
click at [307, 335] on p "Merci pour votre retour." at bounding box center [458, 330] width 428 height 12
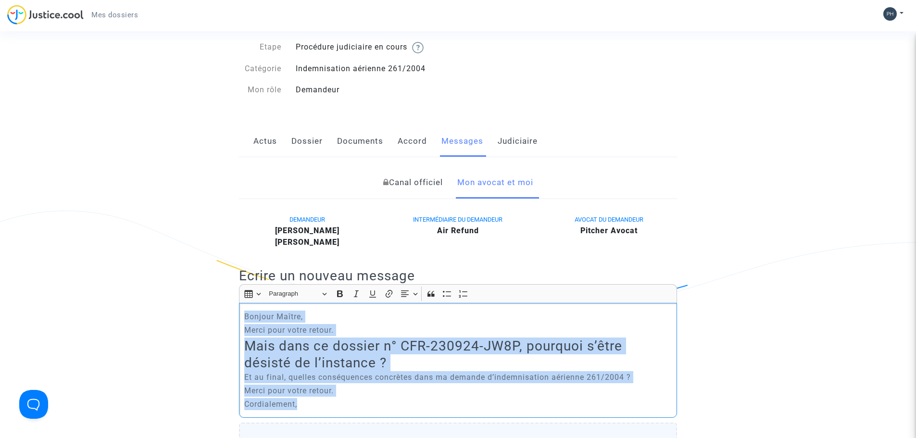
drag, startPoint x: 338, startPoint y: 402, endPoint x: 244, endPoint y: 305, distance: 134.6
click at [244, 305] on div "Bonjour Maître, Merci pour votre retour. Mais dans ce dossier n° CFR-230924-JW8…" at bounding box center [458, 360] width 438 height 115
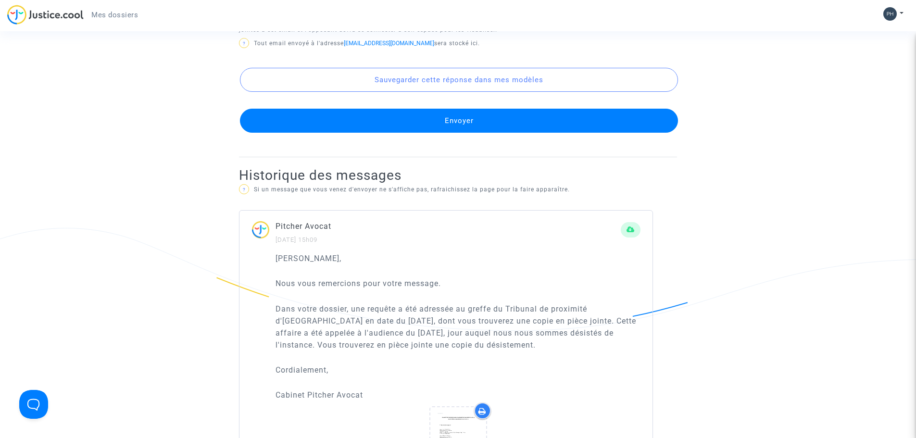
scroll to position [529, 0]
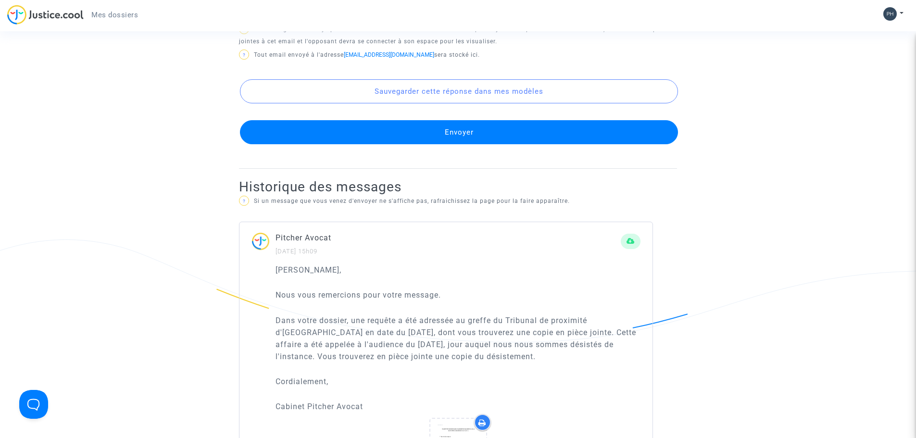
click at [463, 132] on button "Envoyer" at bounding box center [459, 132] width 438 height 24
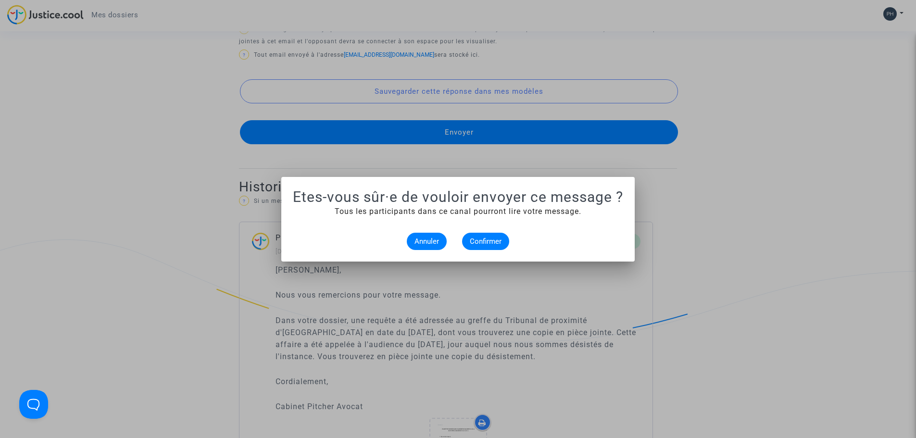
scroll to position [0, 0]
click at [473, 239] on span "Confirmer" at bounding box center [486, 241] width 32 height 9
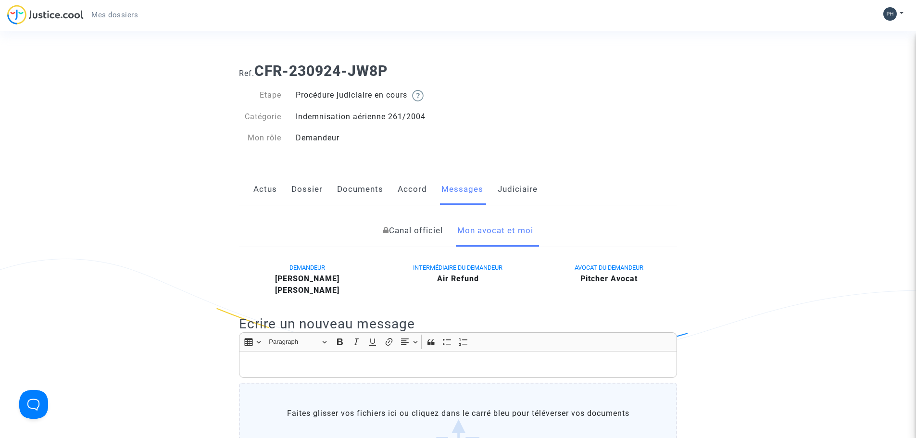
click at [261, 186] on link "Actus" at bounding box center [265, 190] width 24 height 32
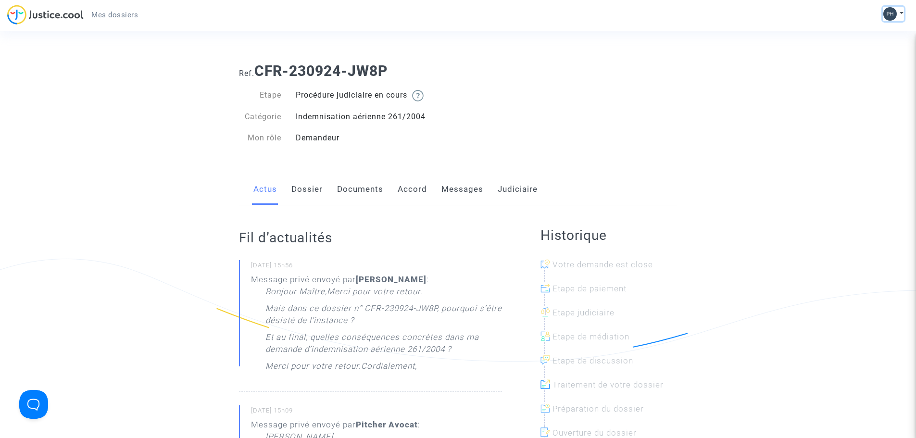
click at [898, 11] on button at bounding box center [893, 14] width 21 height 14
click at [864, 64] on link "Déconnexion" at bounding box center [865, 64] width 76 height 15
